Goal: Obtain resource: Download file/media

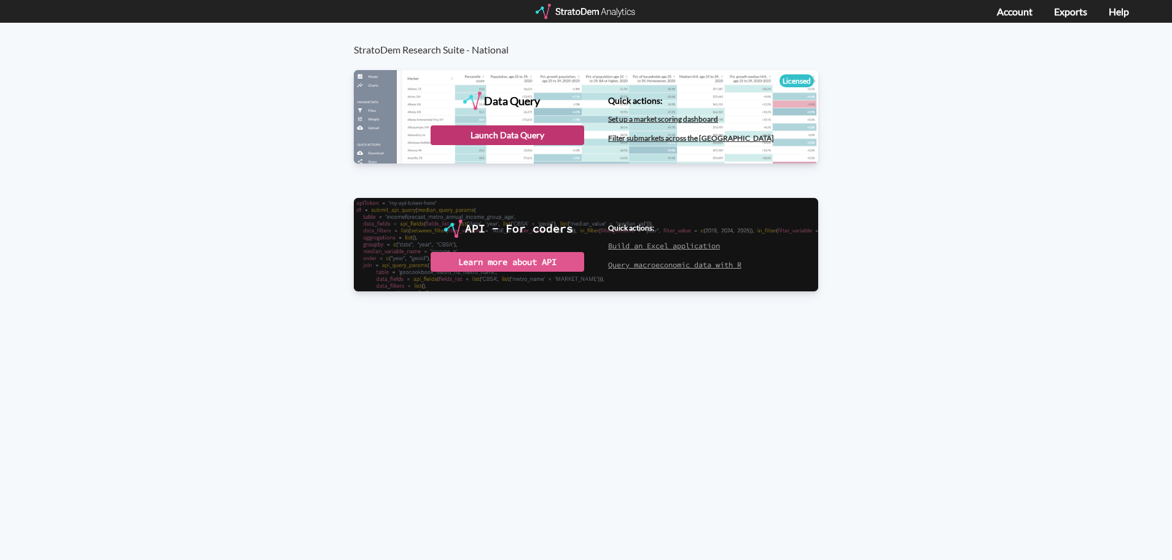
click at [464, 128] on div "Launch Data Query" at bounding box center [508, 135] width 154 height 20
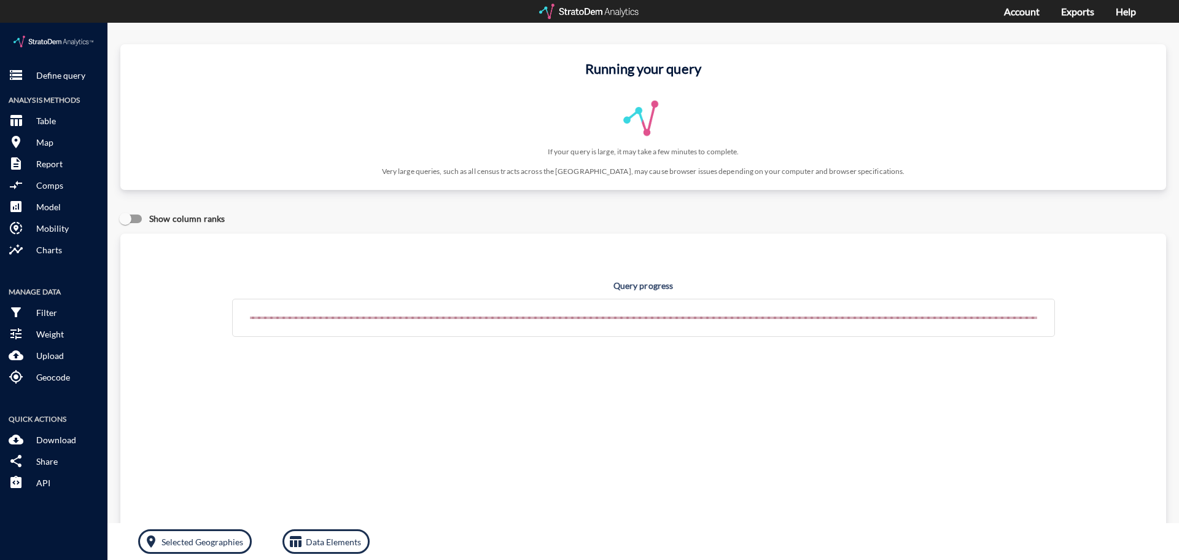
click p "Define query"
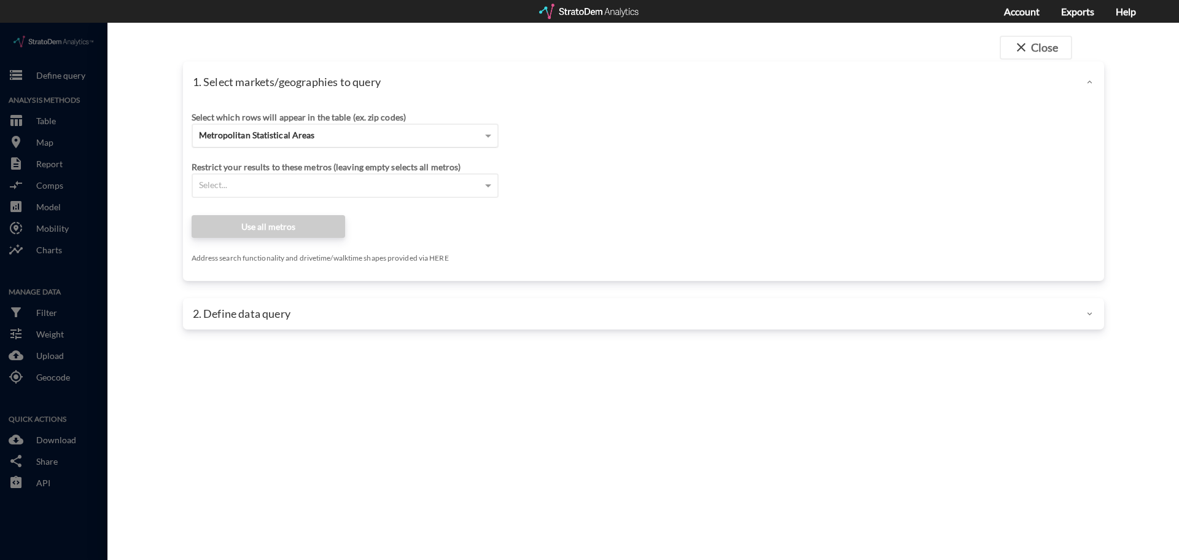
click div "Metropolitan Statistical Areas"
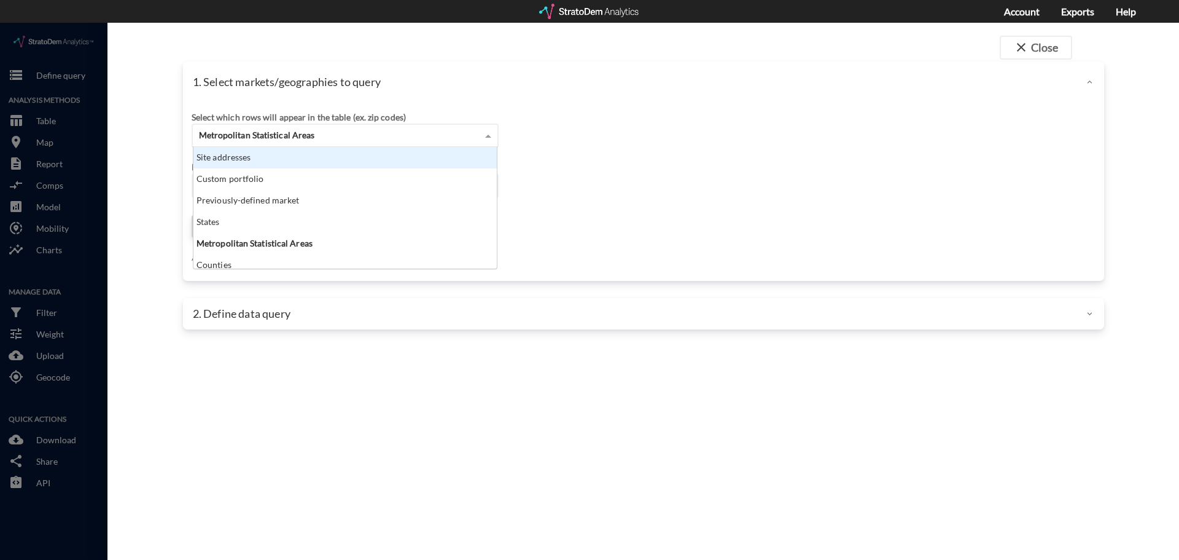
click div "Site addresses"
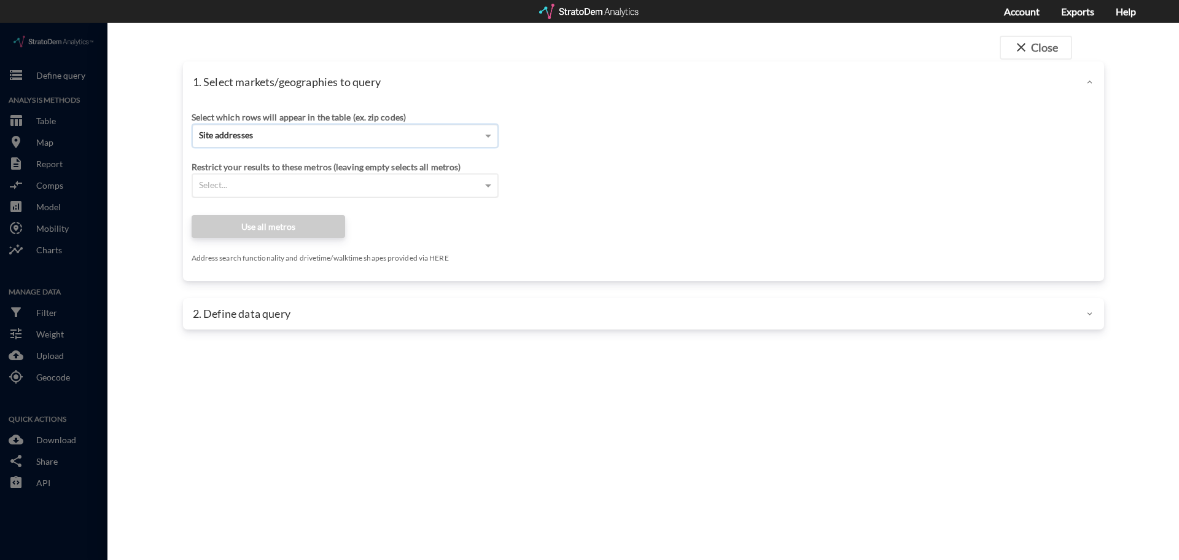
click div "Select..."
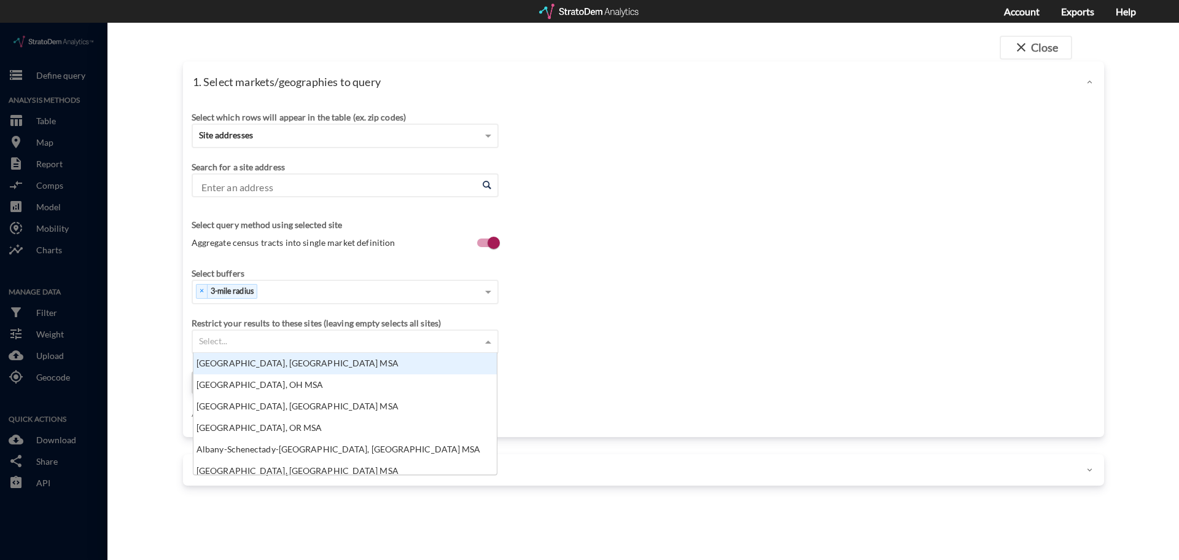
scroll to position [112, 296]
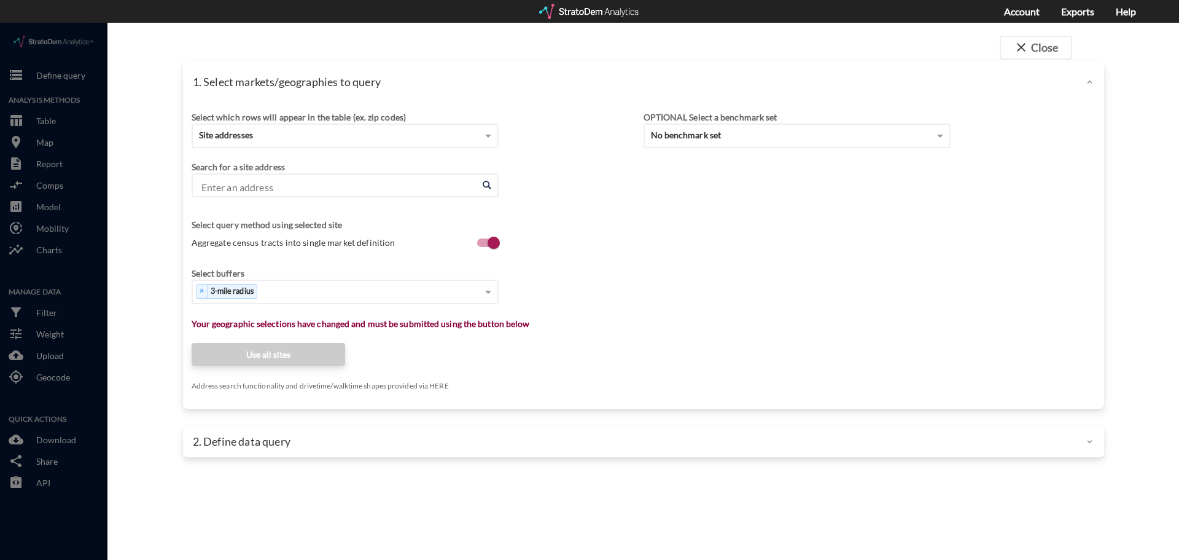
click input "Enter an address"
click li "1311 Elan Dr, Davenport, Florida"
type input "1311 Elan Dr, Davenport, Florida"
type input "1"
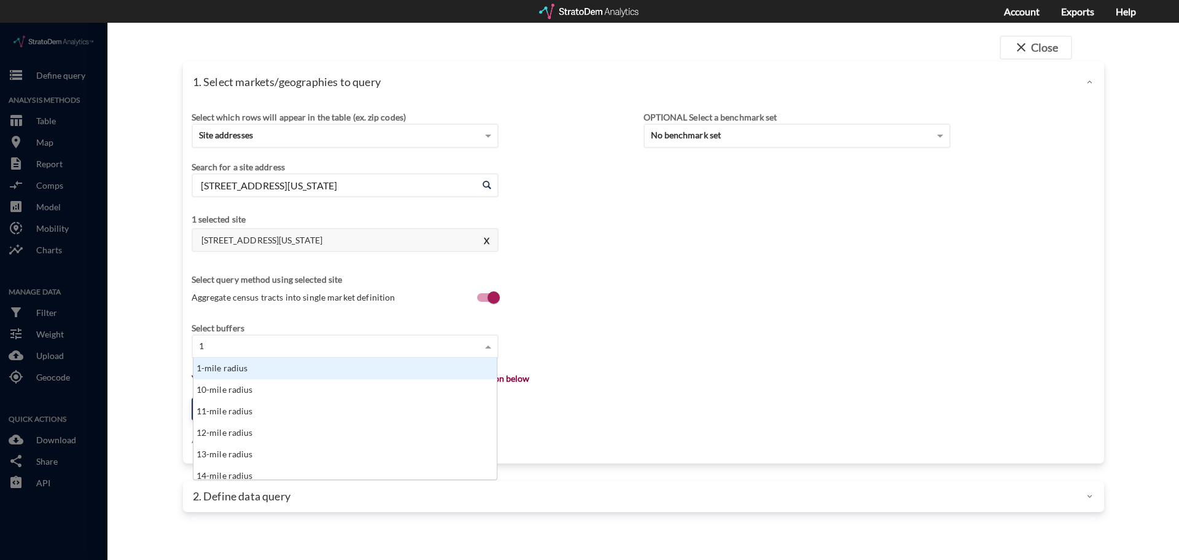
click div "1-mile radius"
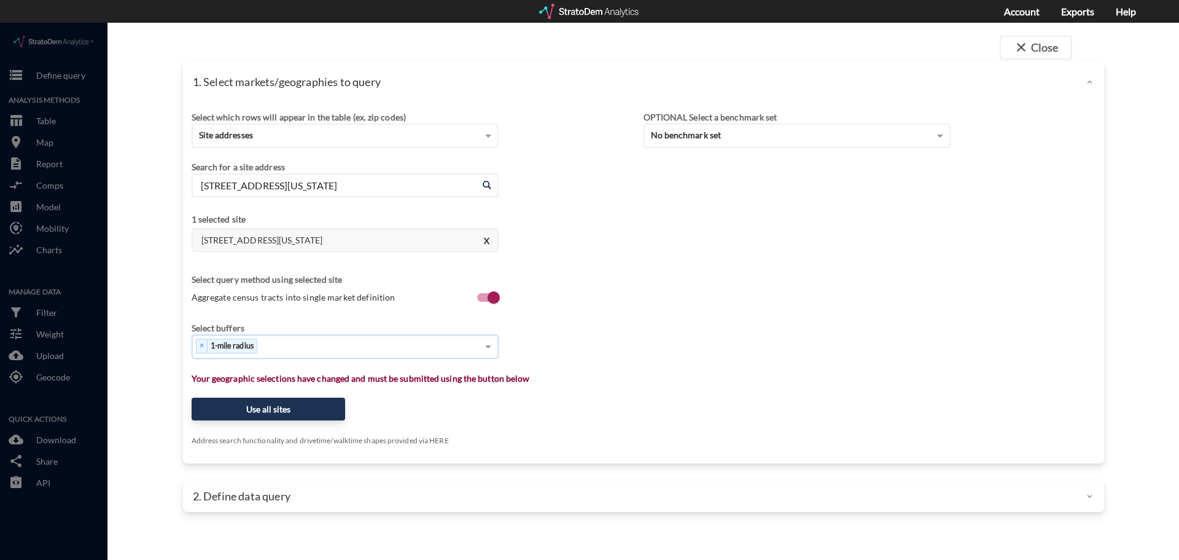
type input "3"
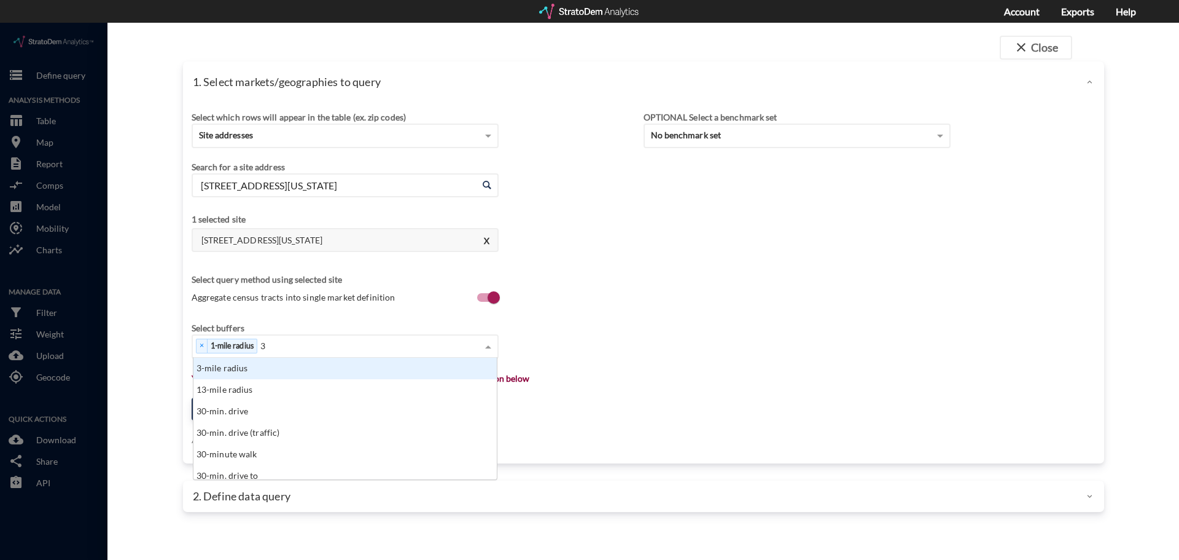
click div "3-mile radius"
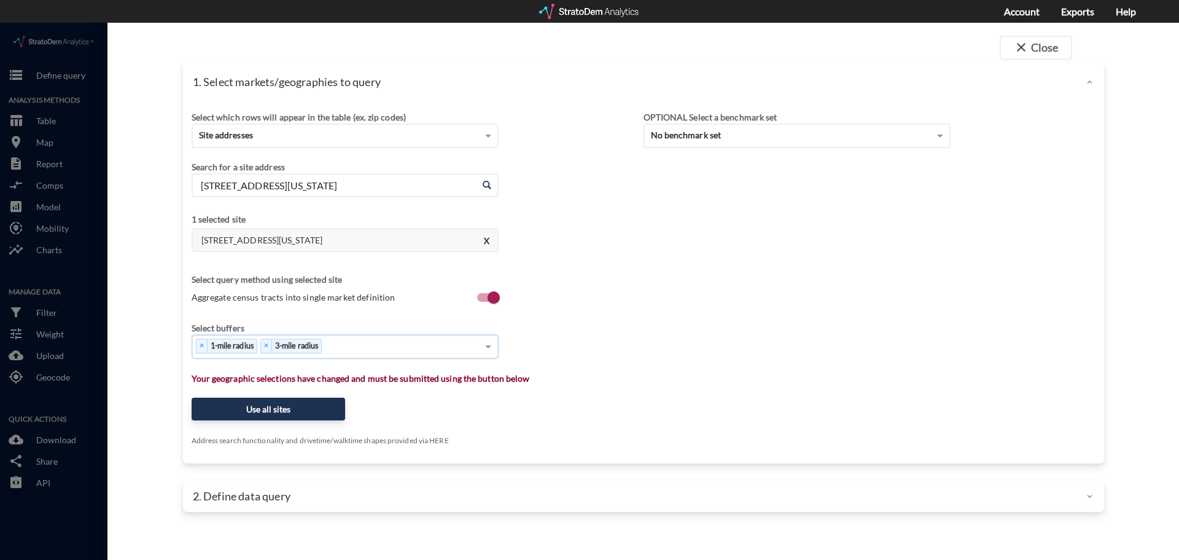
type input "5"
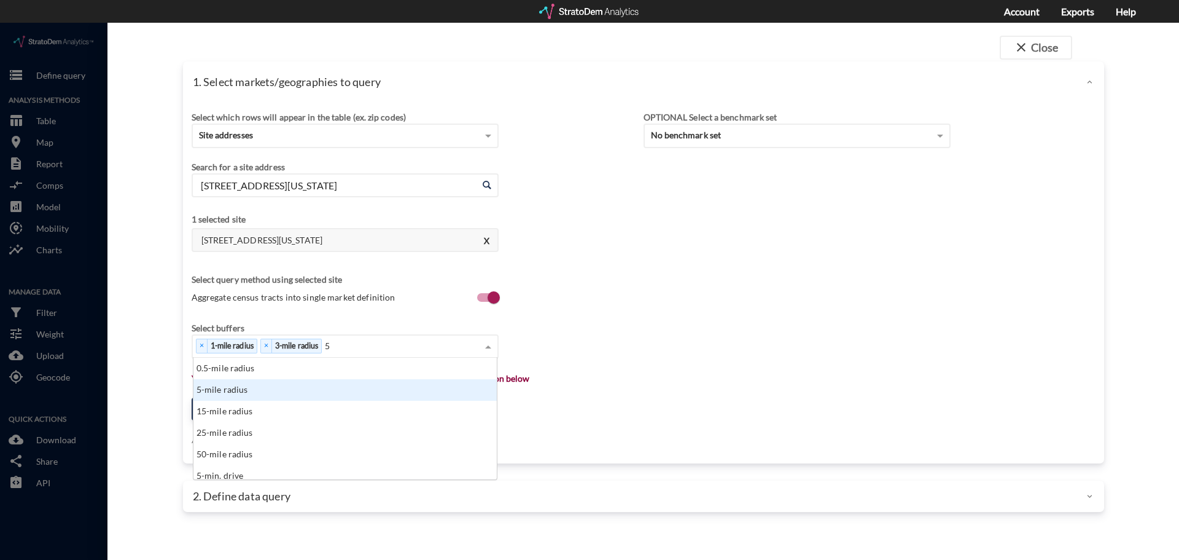
click div "5-mile radius"
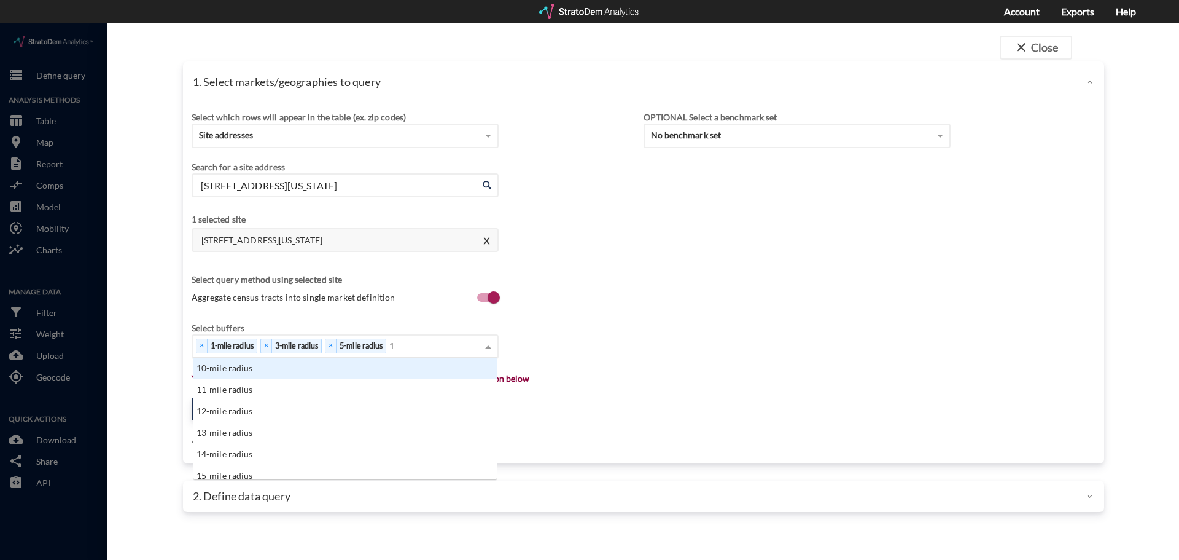
type input "1"
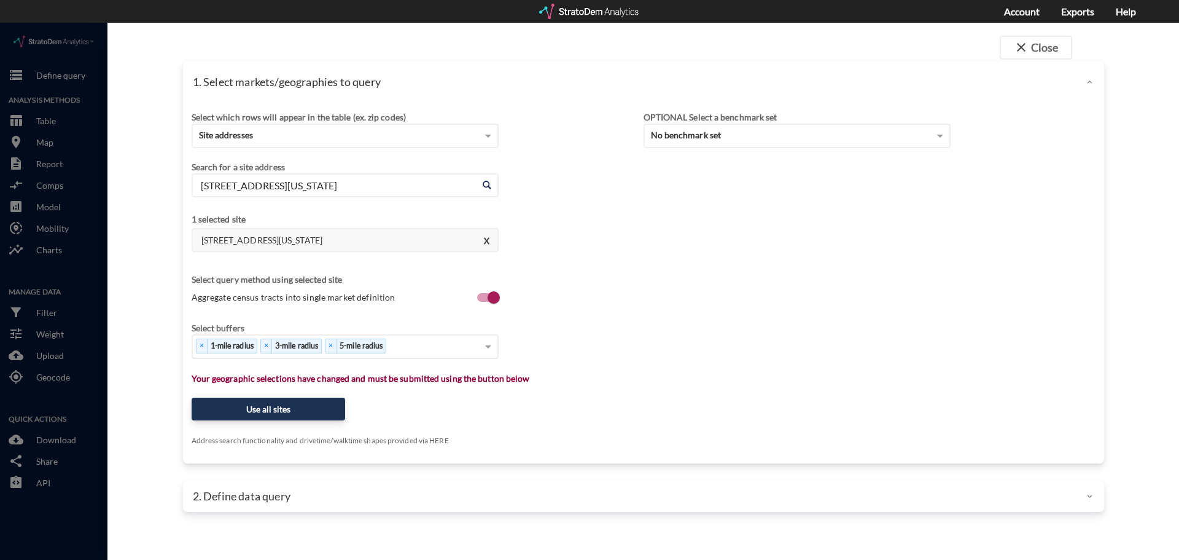
click div "× 1-mile radius × 3-mile radius × 5-mile radius"
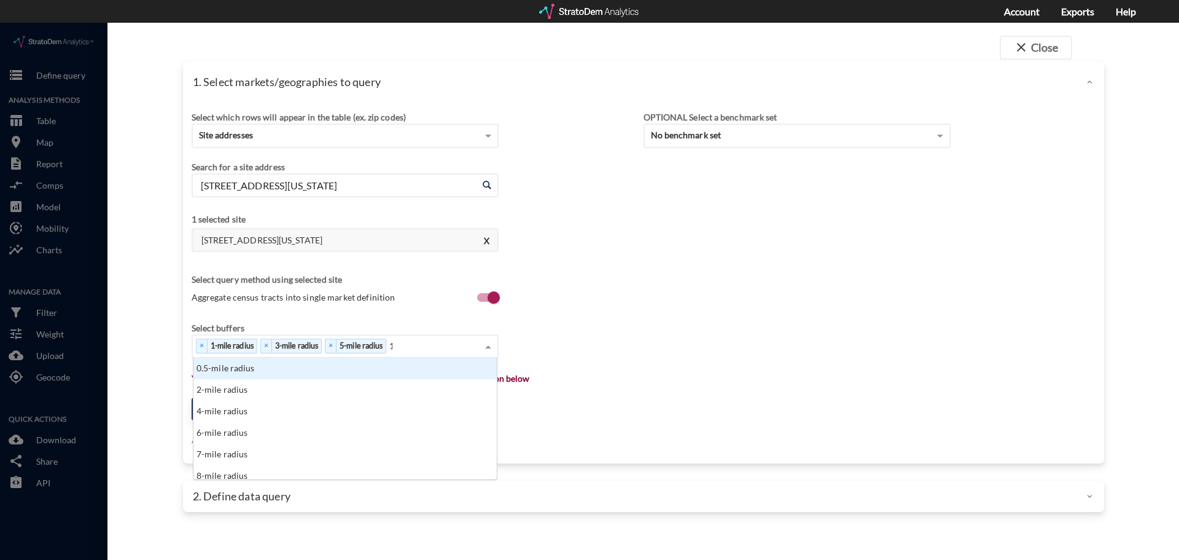
type input "10"
click div "10-mile radius"
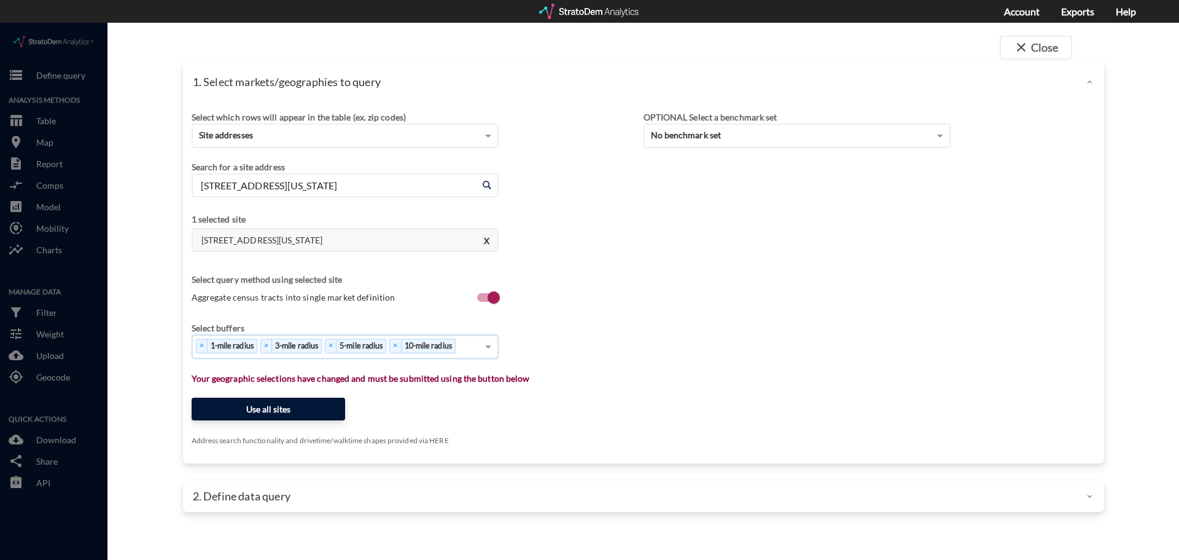
click button "Use all sites"
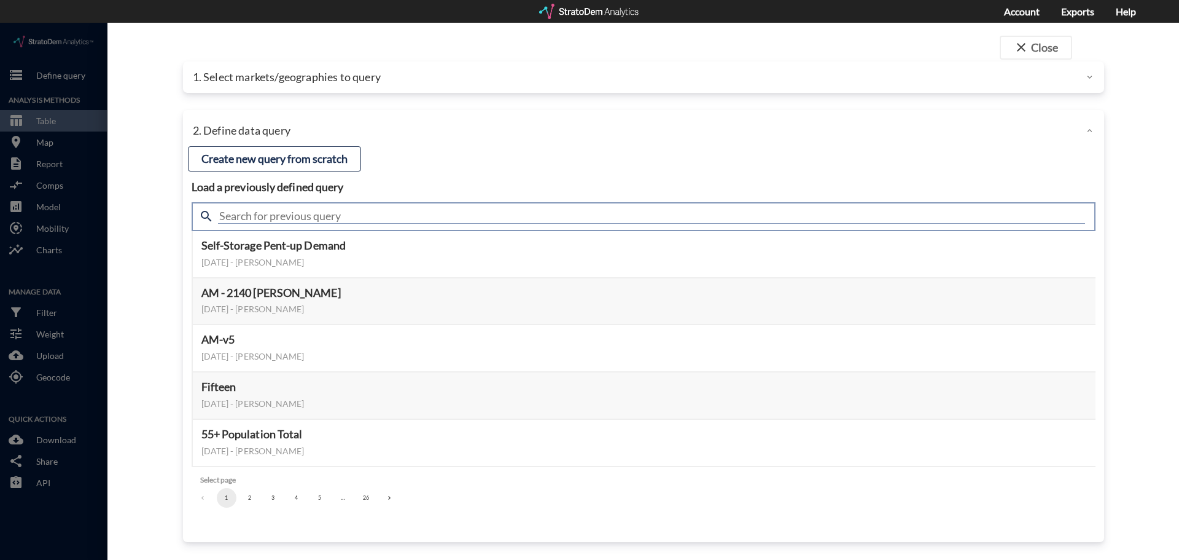
click input "text"
type input "demand"
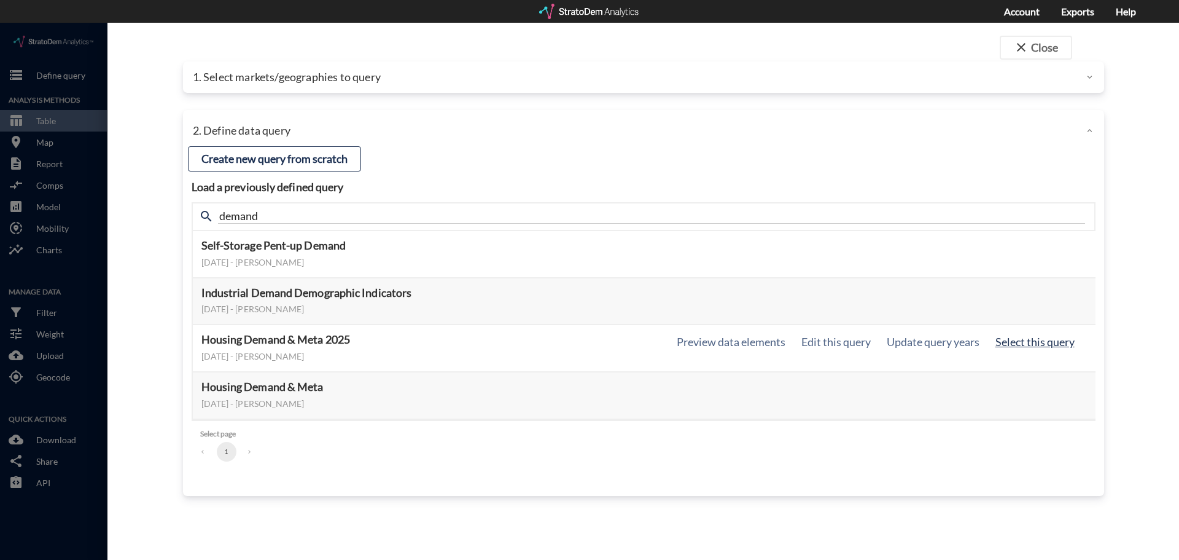
click button "Select this query"
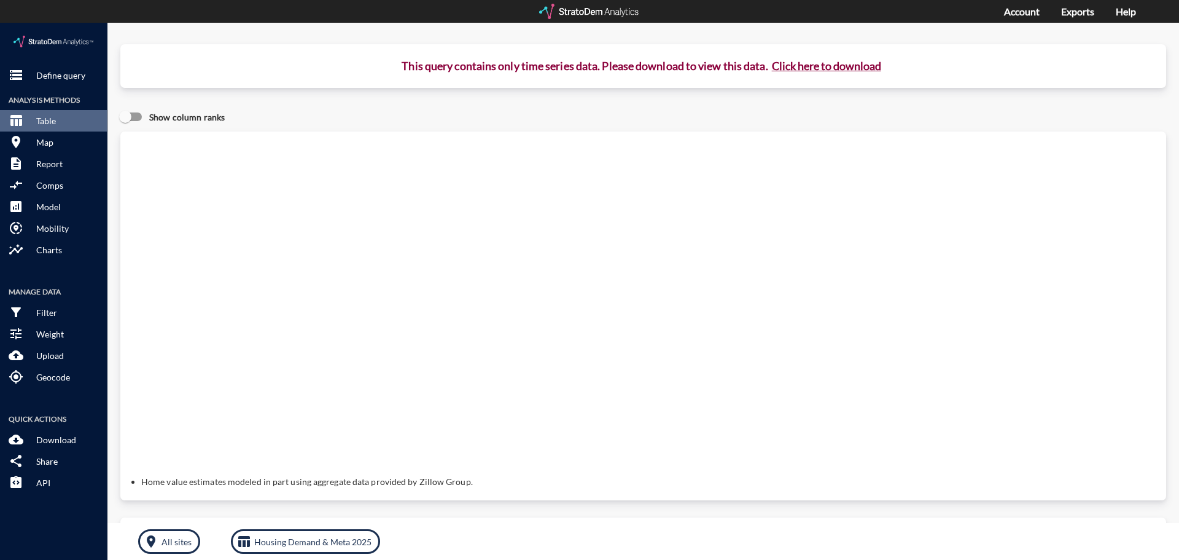
click button "Click here to download"
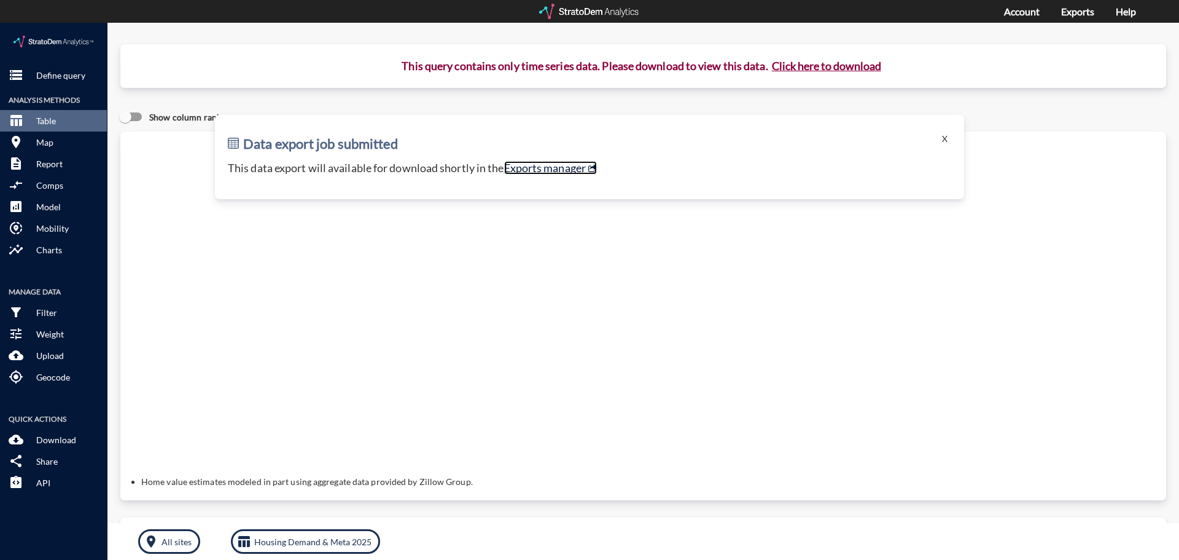
click link "Exports manager"
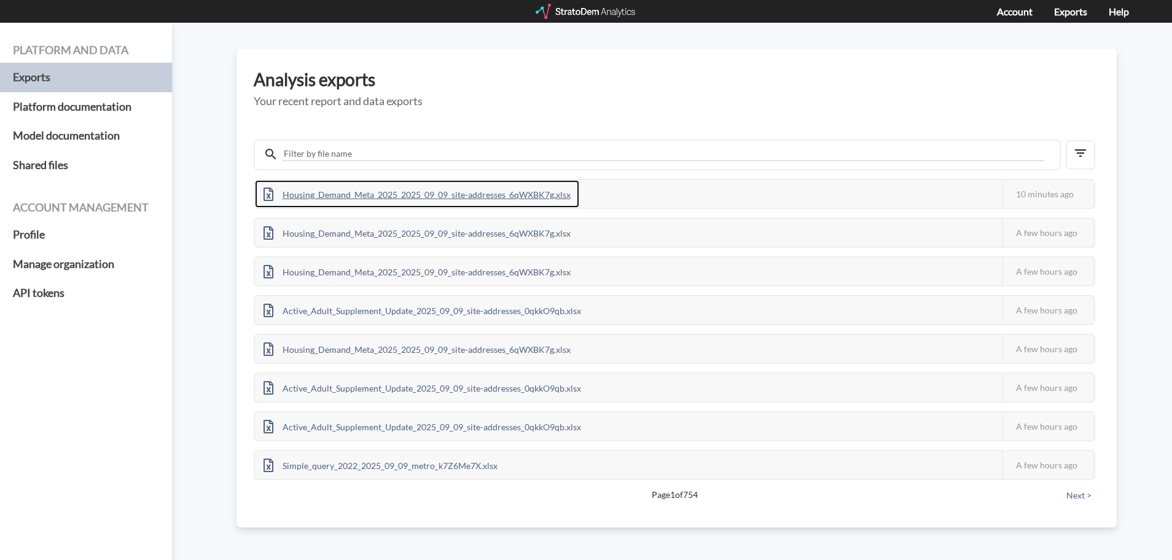
click at [482, 196] on div "Housing_Demand_Meta_2025_2025_09_09_site-addresses_6qWXBK7g.xlsx" at bounding box center [417, 194] width 324 height 28
